Goal: Task Accomplishment & Management: Manage account settings

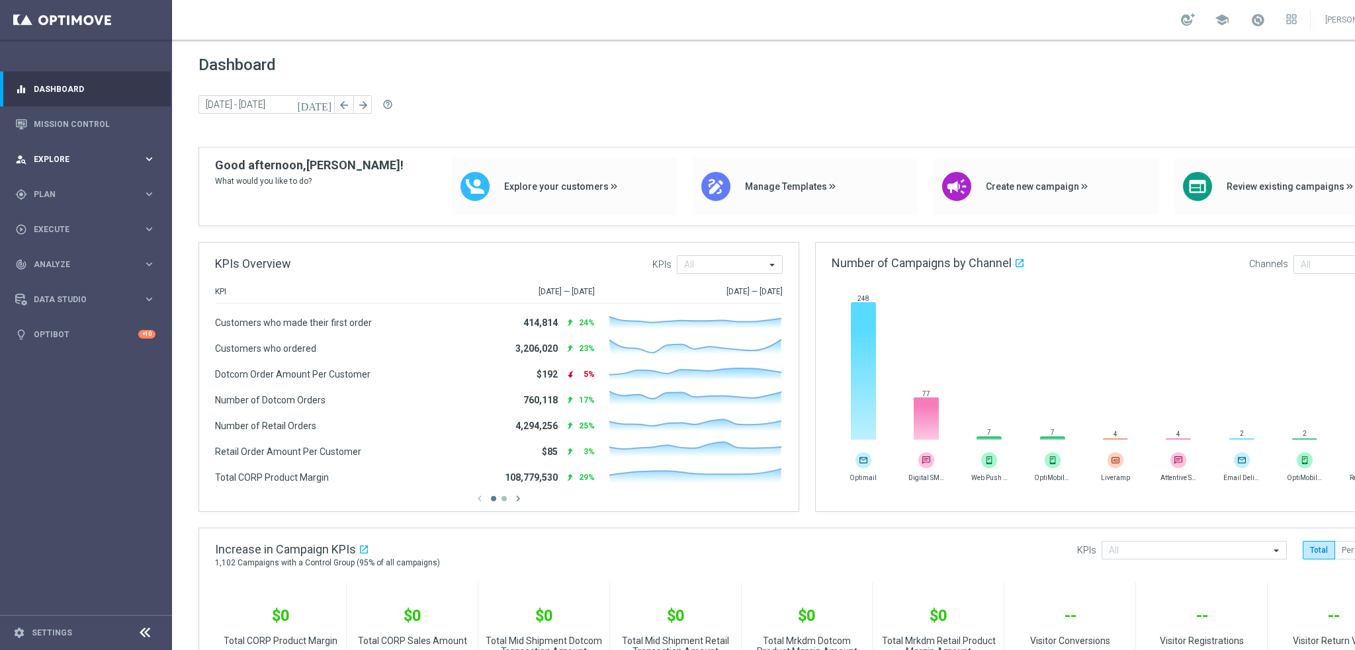
click at [53, 164] on div "person_search Explore" at bounding box center [79, 159] width 128 height 12
click at [63, 351] on span "Plan" at bounding box center [88, 353] width 109 height 8
click at [62, 224] on link "Target Groups" at bounding box center [85, 221] width 103 height 11
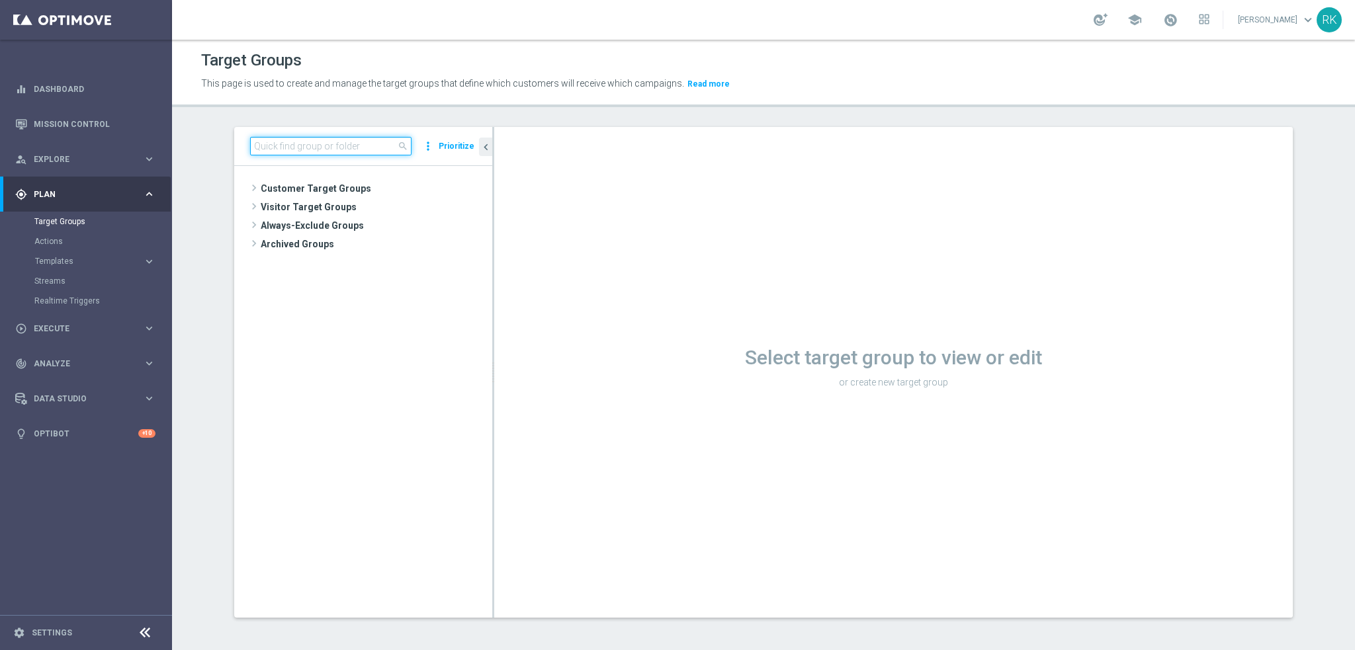
click at [339, 151] on input at bounding box center [330, 146] width 161 height 19
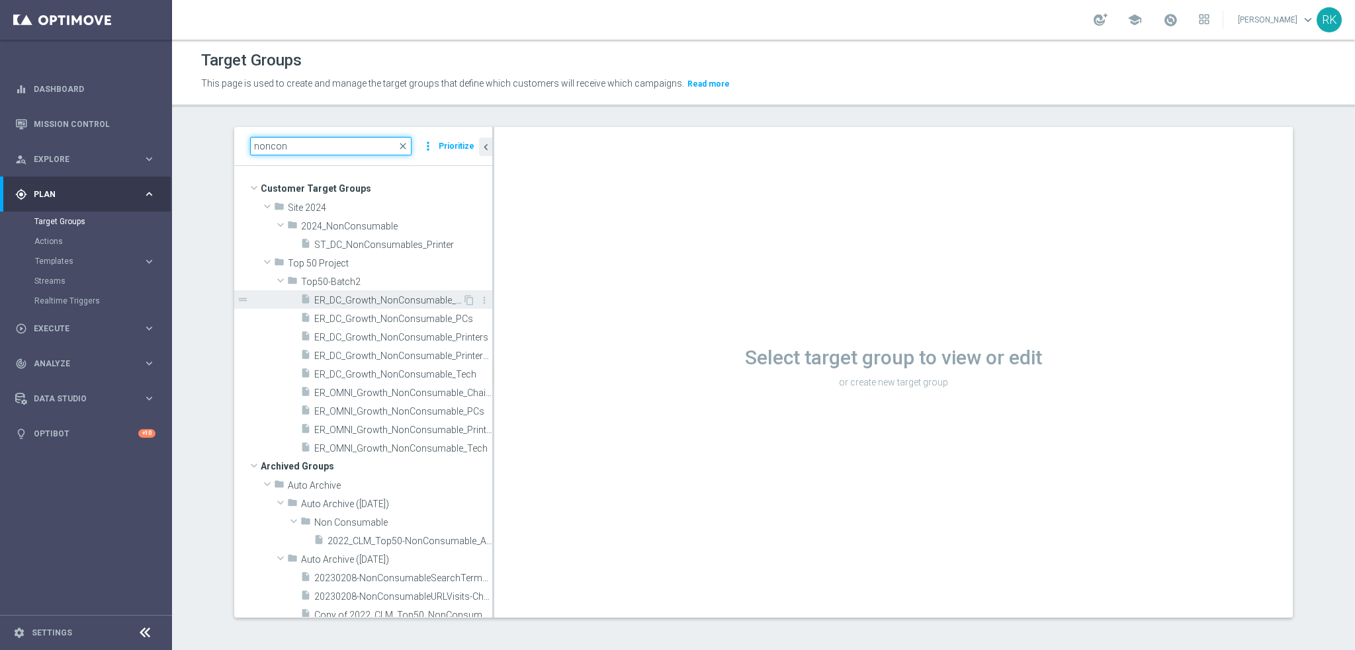
type input "noncon"
click at [339, 302] on span "ER_DC_Growth_NonConsumable_Chairs" at bounding box center [388, 300] width 148 height 11
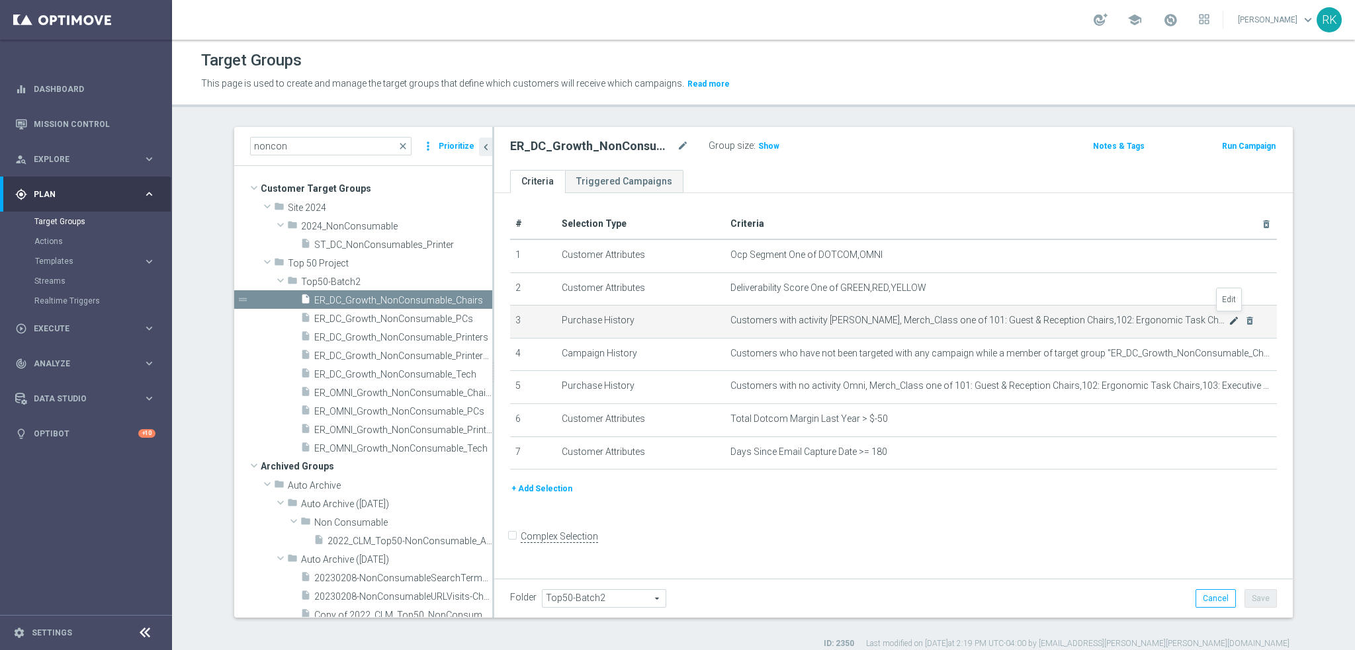
click at [1228, 319] on icon "mode_edit" at bounding box center [1233, 321] width 11 height 11
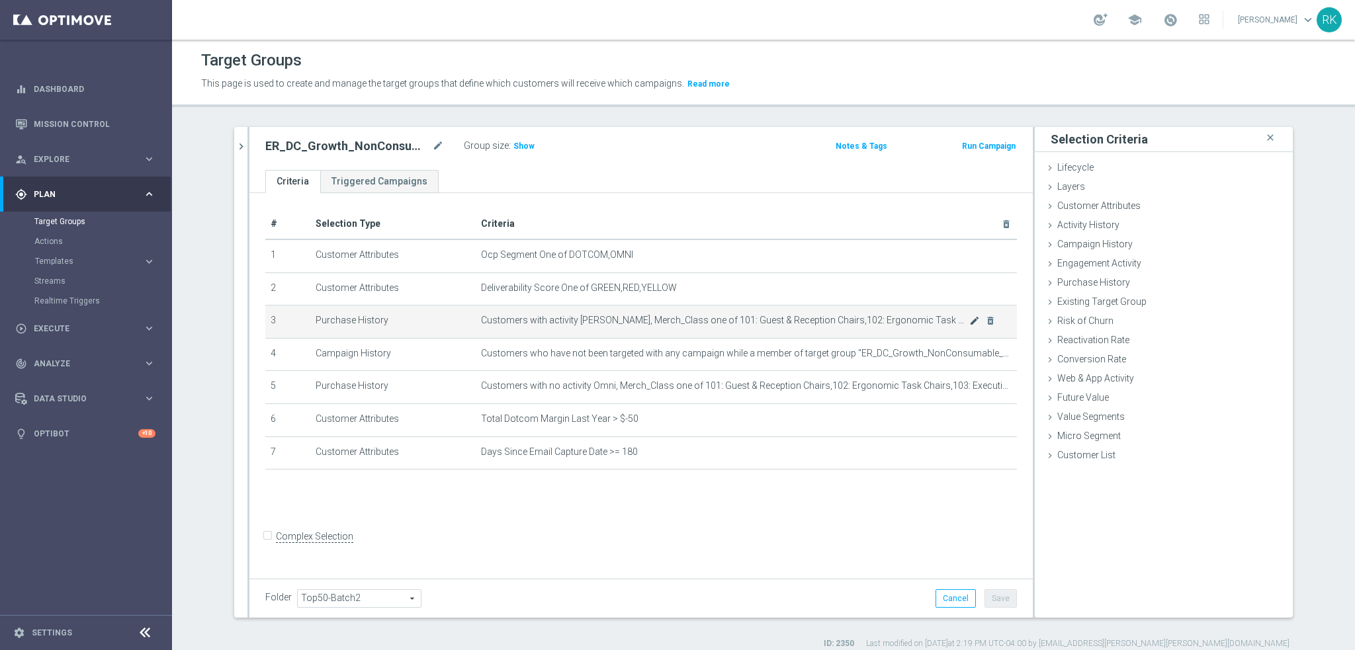
type input "Selected 6 of 883"
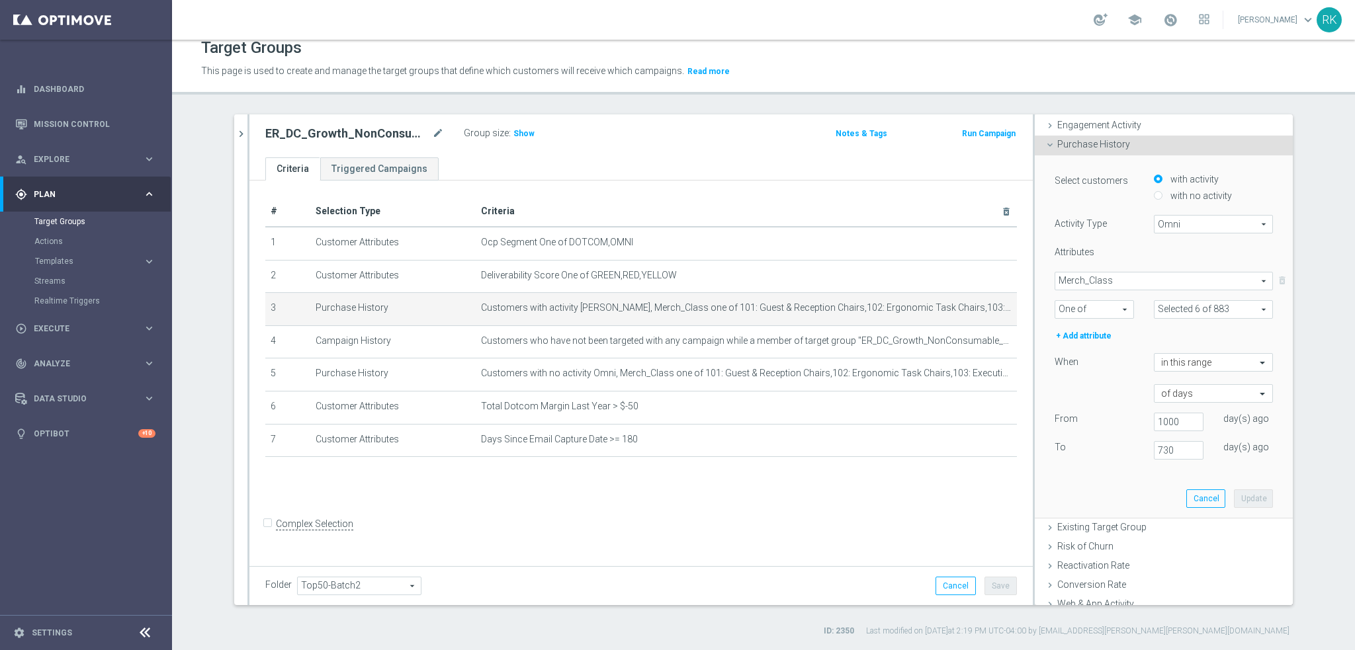
scroll to position [132, 0]
click at [1103, 519] on span "Existing Target Group" at bounding box center [1101, 520] width 89 height 11
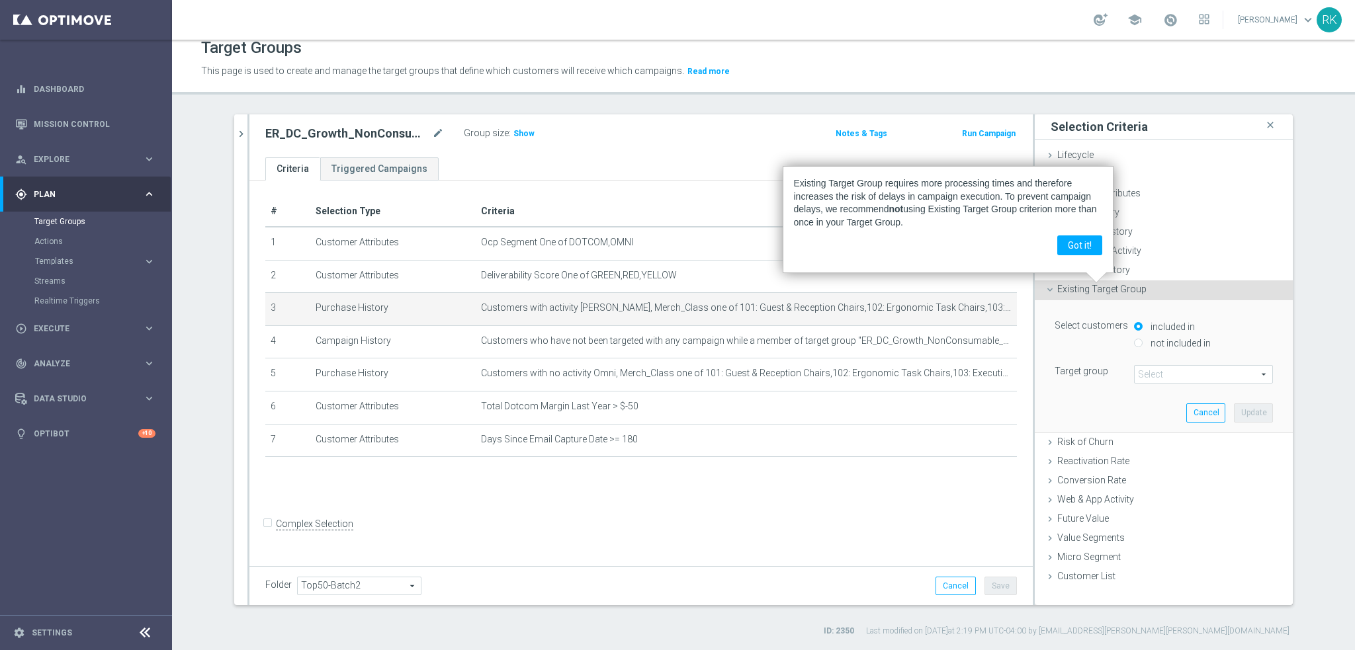
click at [915, 549] on form "Complex Selection Invalid Expression" at bounding box center [640, 537] width 751 height 49
click at [943, 583] on button "Cancel" at bounding box center [955, 586] width 40 height 19
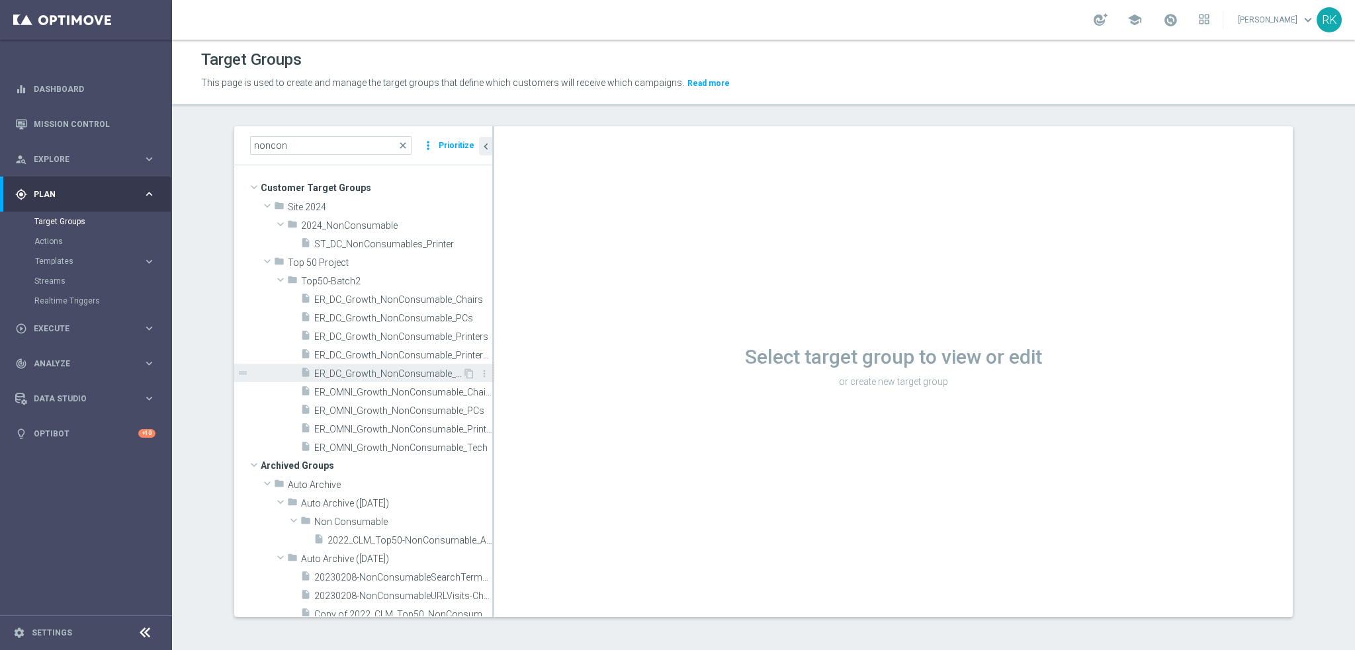
click at [382, 377] on span "ER_DC_Growth_NonConsumable_Tech" at bounding box center [388, 373] width 148 height 11
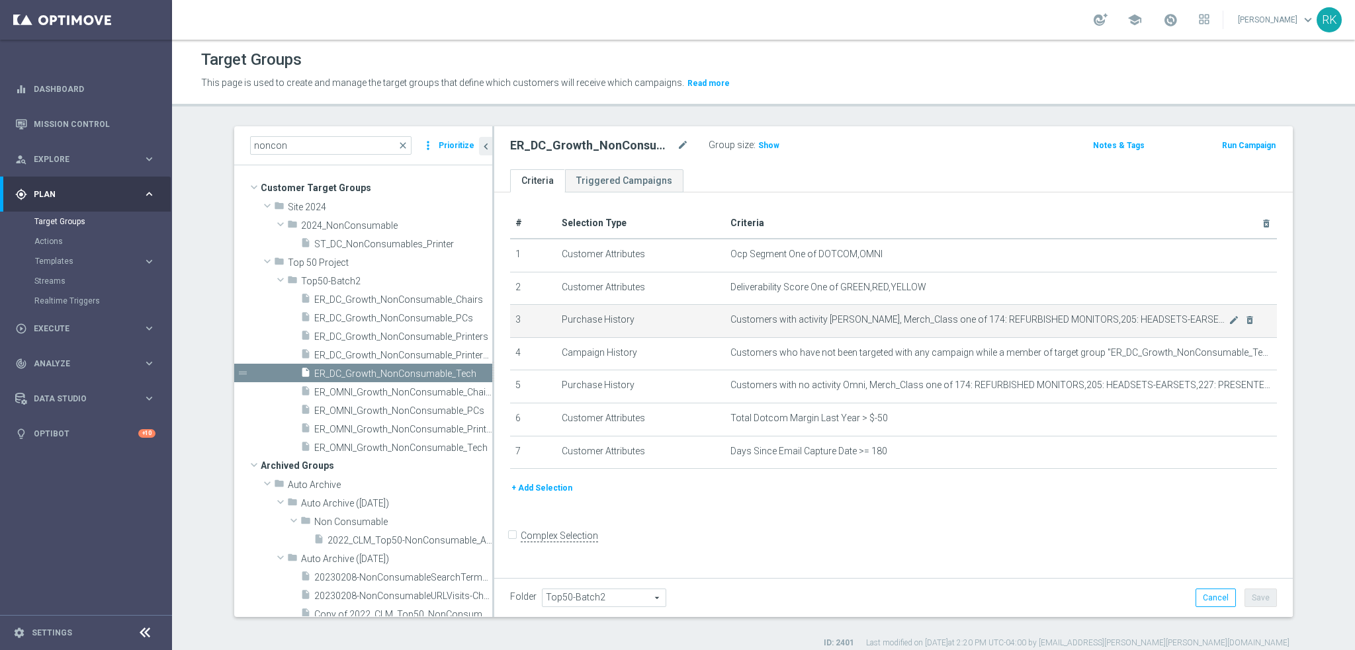
click at [860, 322] on span "Customers with activity [PERSON_NAME], Merch_Class one of 174: REFURBISHED MONI…" at bounding box center [979, 319] width 498 height 11
click at [1229, 316] on icon "mode_edit" at bounding box center [1233, 320] width 11 height 11
